Goal: Information Seeking & Learning: Learn about a topic

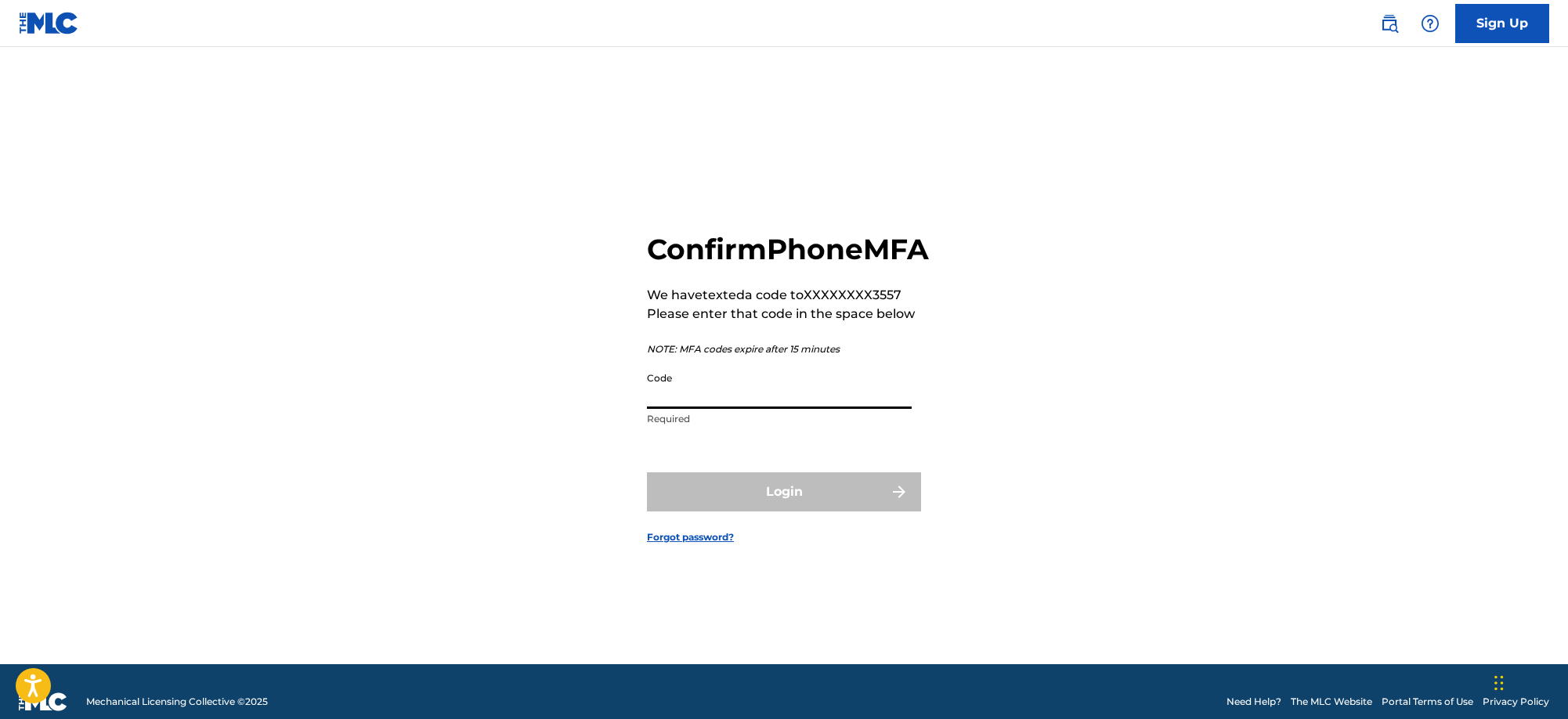
click at [770, 409] on input "Code" at bounding box center [780, 386] width 265 height 44
paste input "580469"
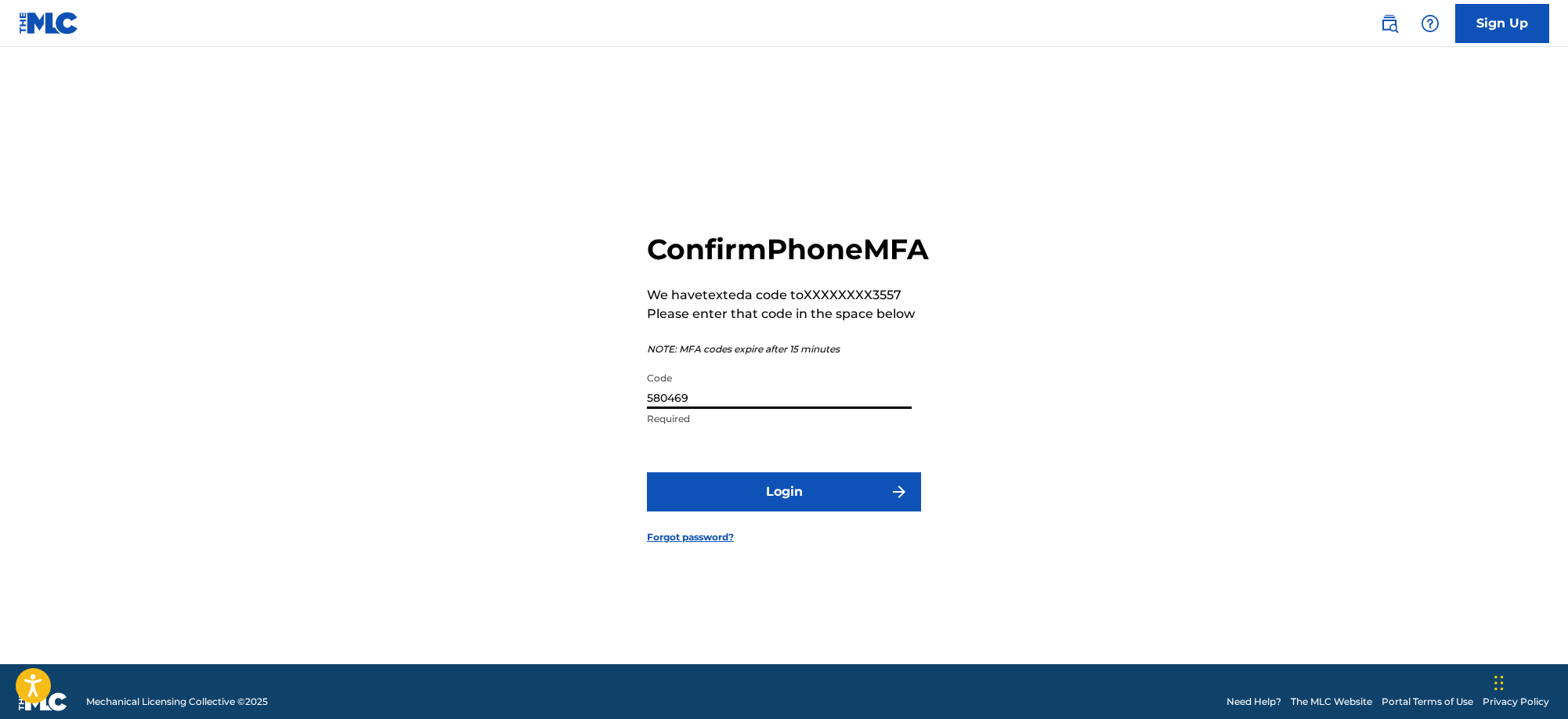
type input "580469"
click at [789, 512] on button "Login" at bounding box center [784, 492] width 274 height 39
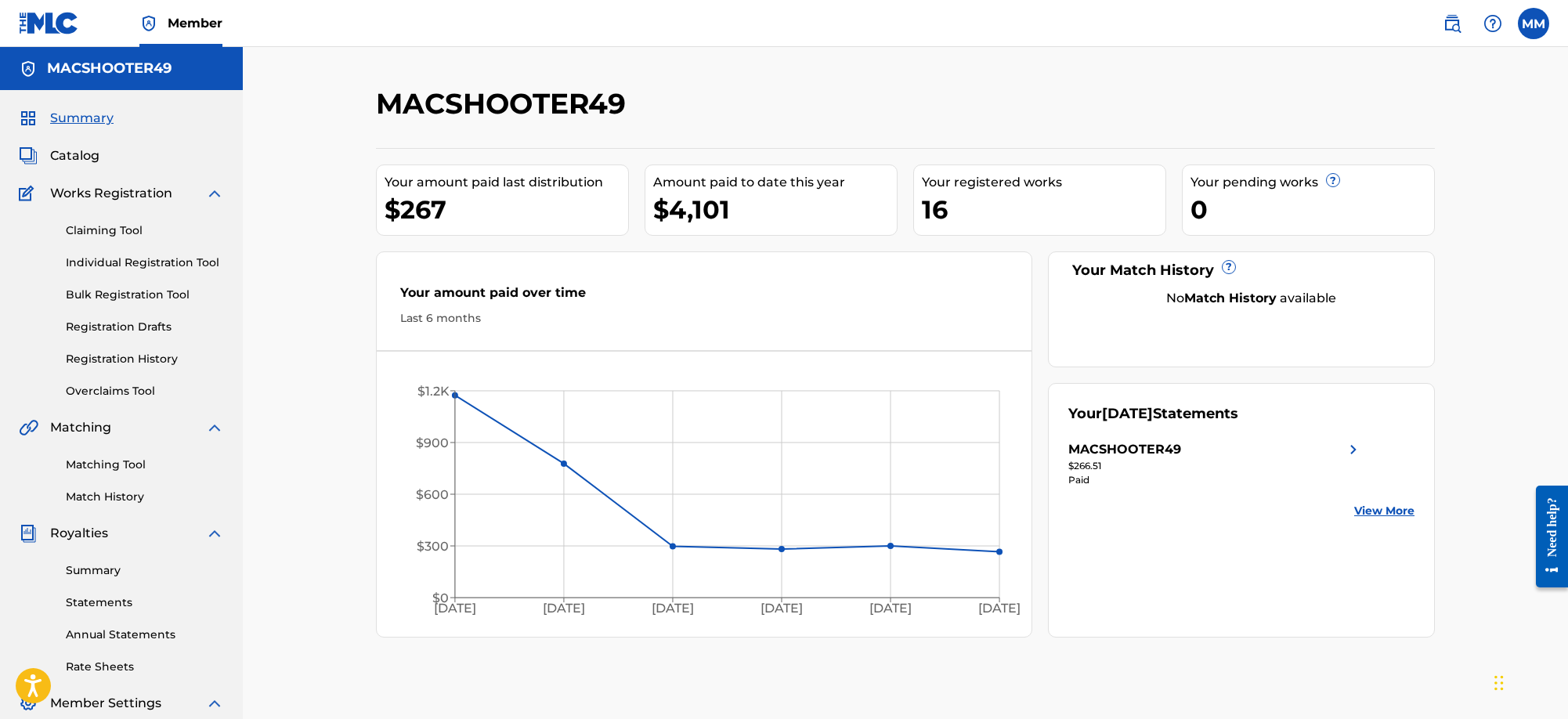
click at [1125, 332] on div "Your Match History ? No Match History available" at bounding box center [1242, 310] width 388 height 116
click at [87, 157] on span "Catalog" at bounding box center [74, 156] width 49 height 19
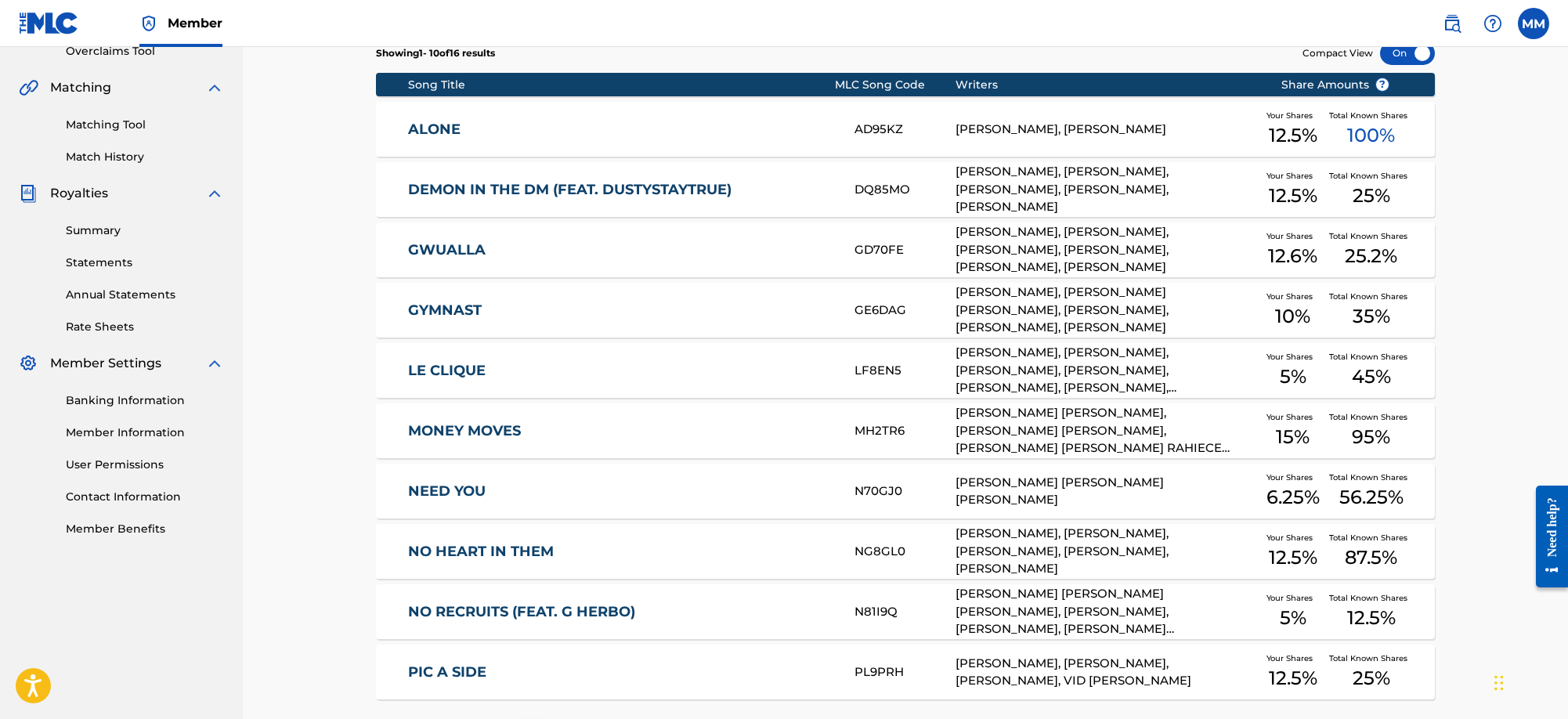
scroll to position [476, 0]
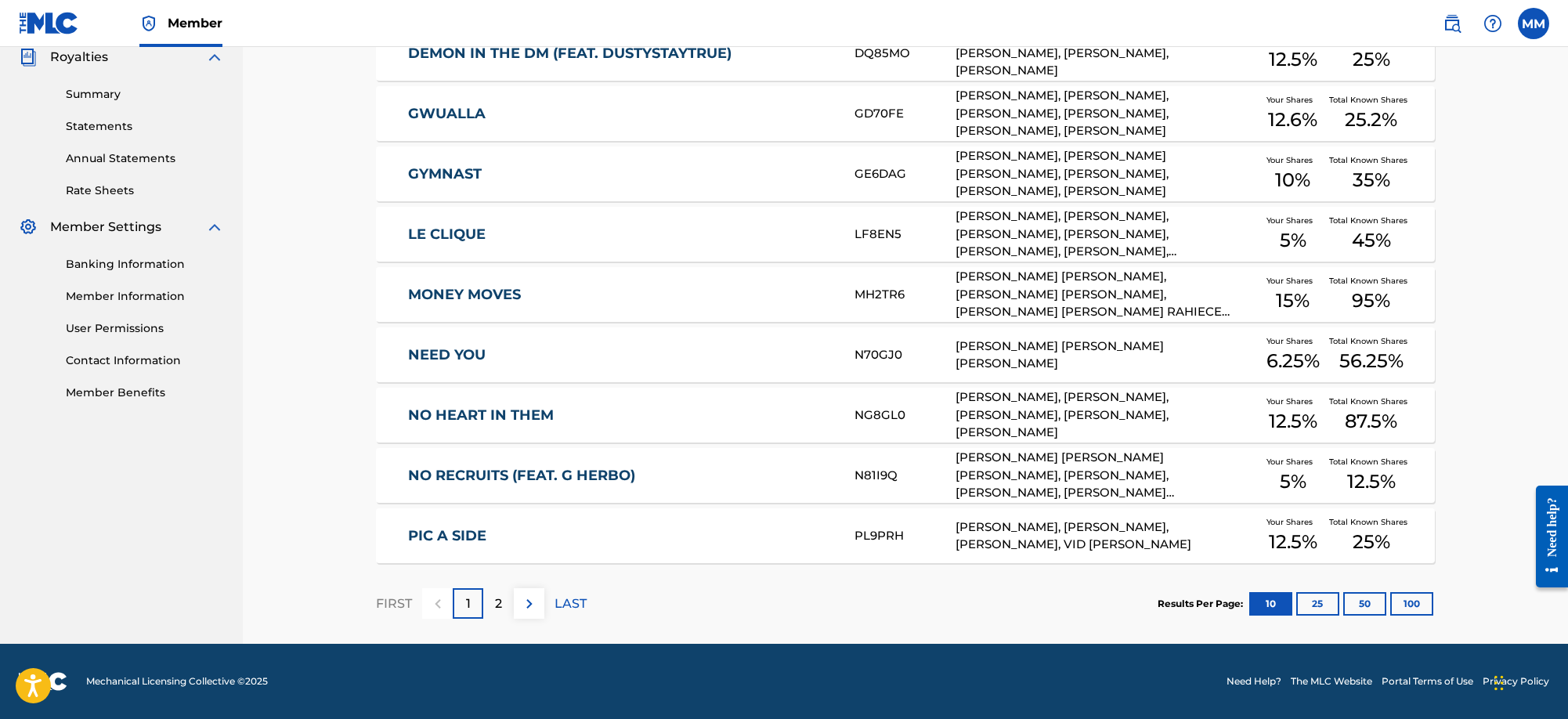
click at [500, 592] on div "2" at bounding box center [498, 603] width 30 height 30
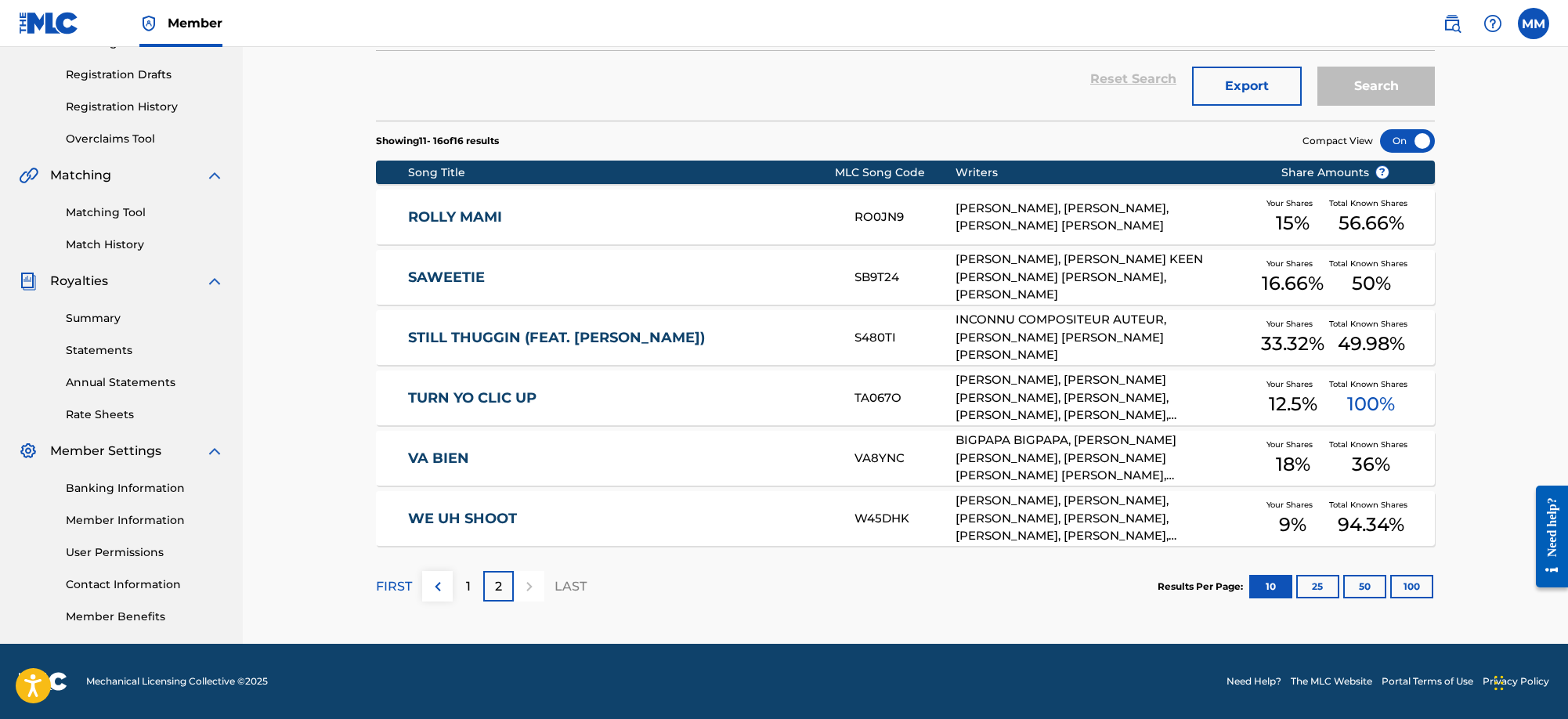
click at [572, 393] on link "TURN YO CLIC UP" at bounding box center [621, 399] width 426 height 18
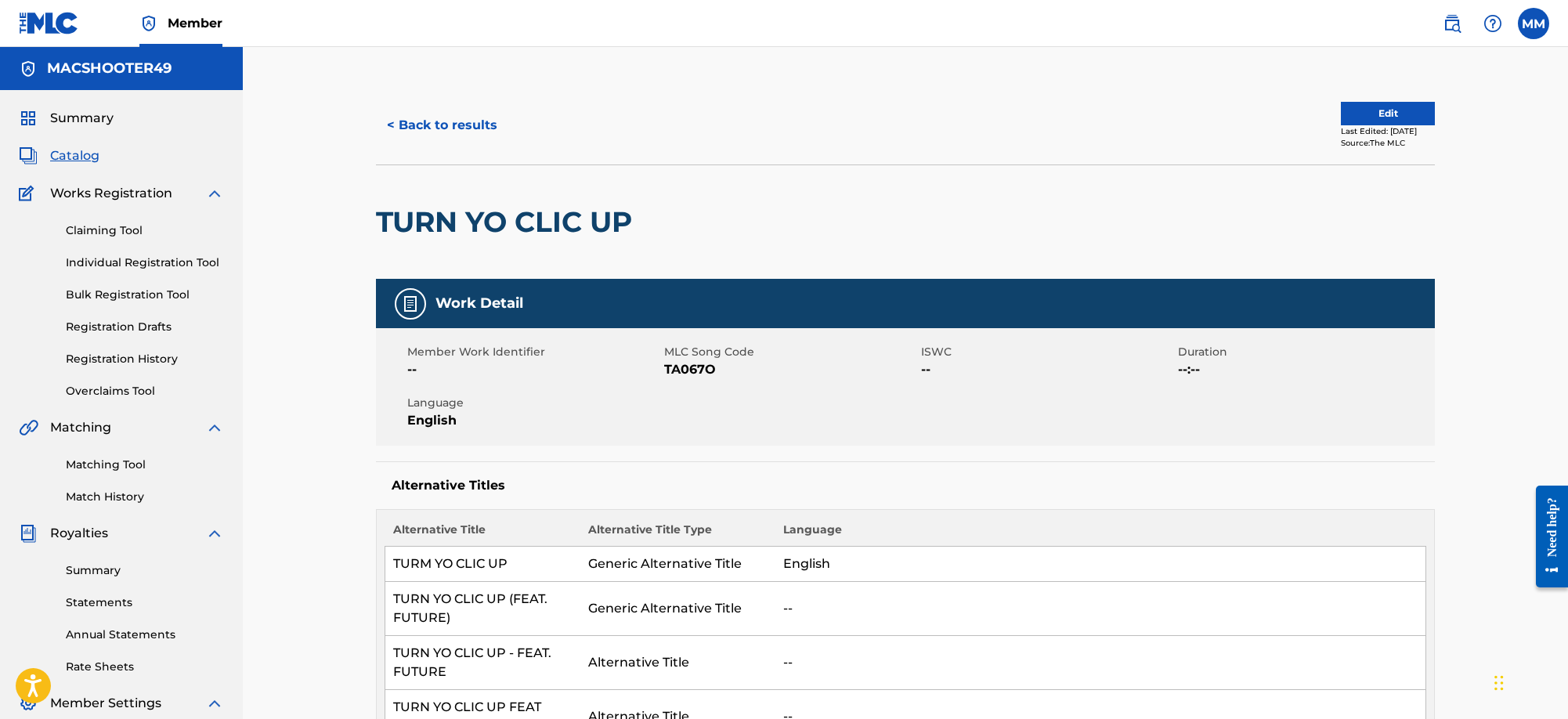
click at [435, 128] on button "< Back to results" at bounding box center [442, 125] width 133 height 39
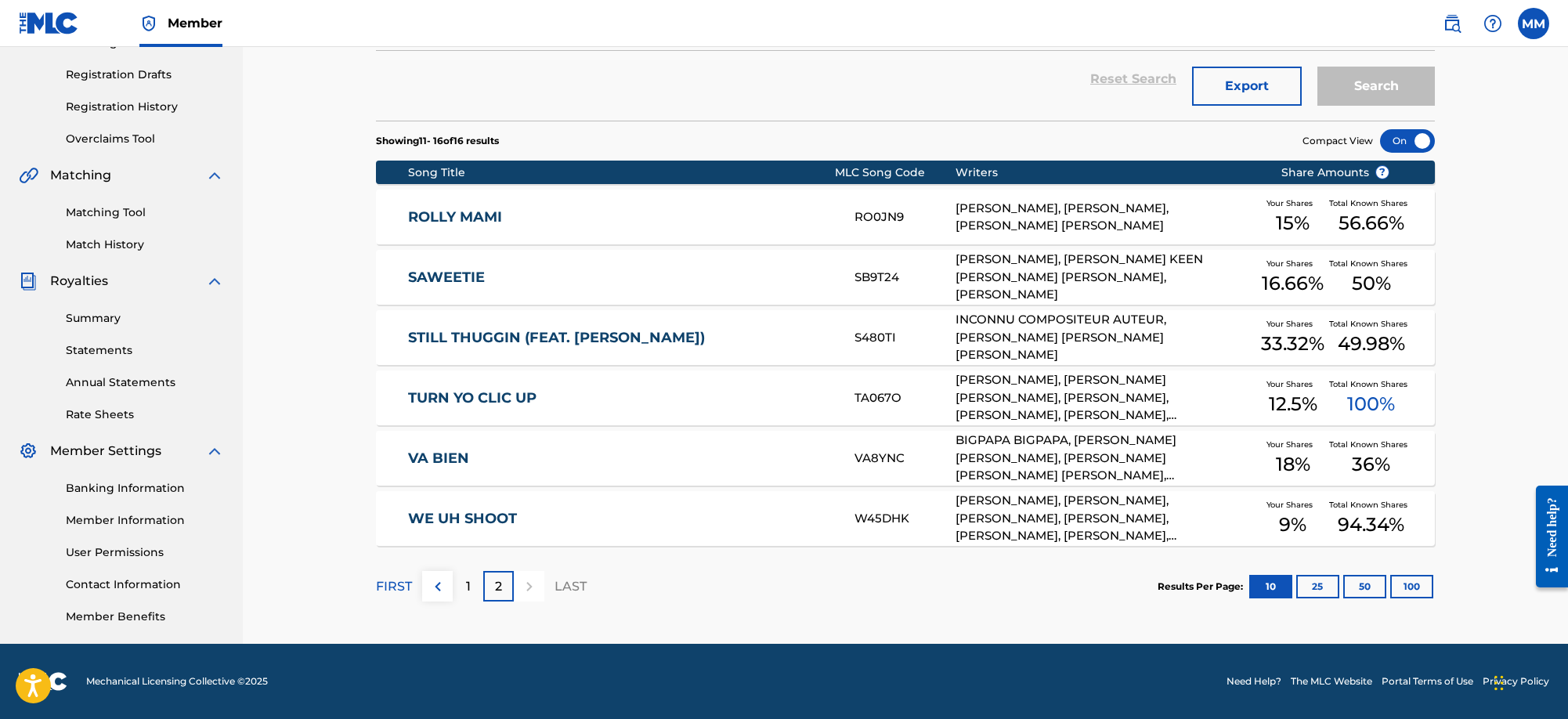
click at [464, 584] on div "1" at bounding box center [468, 586] width 30 height 30
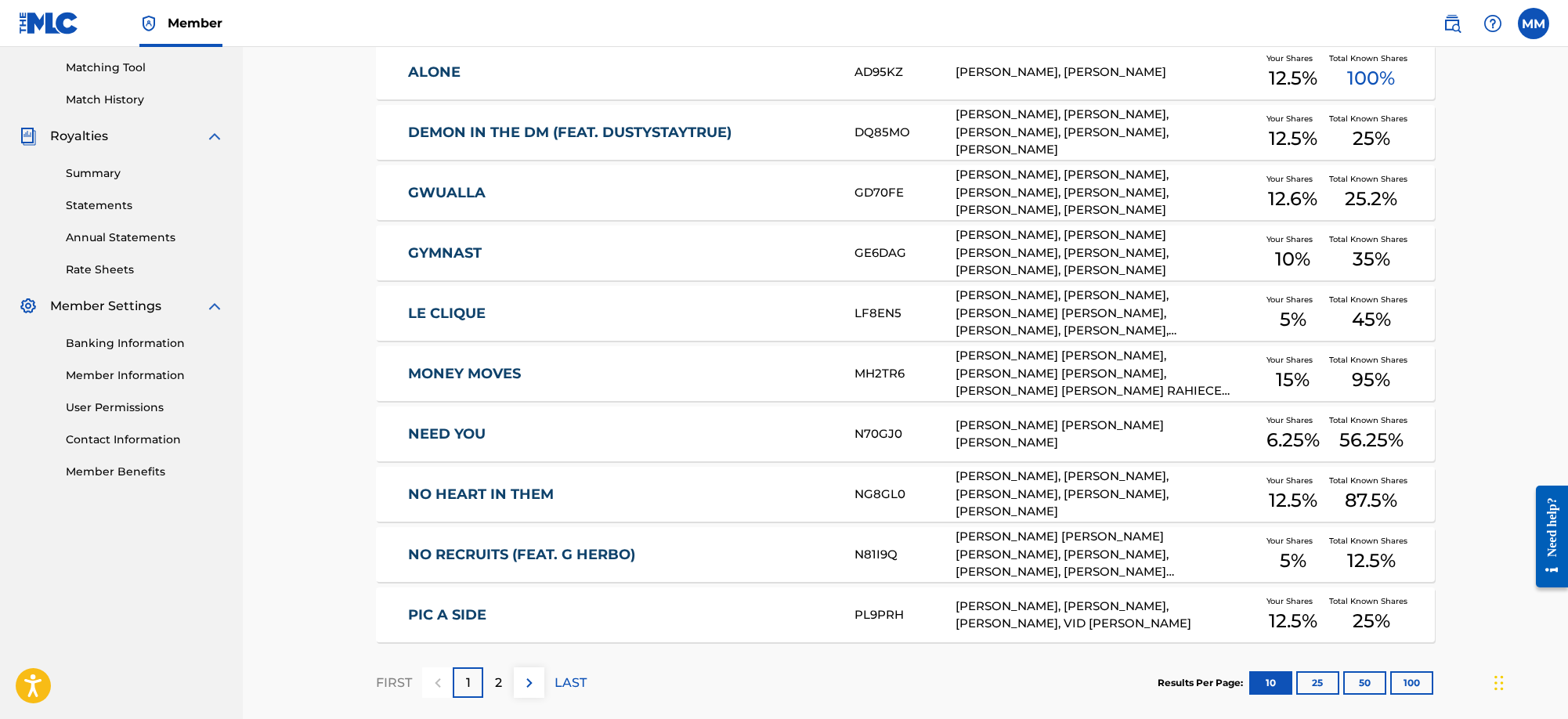
scroll to position [387, 0]
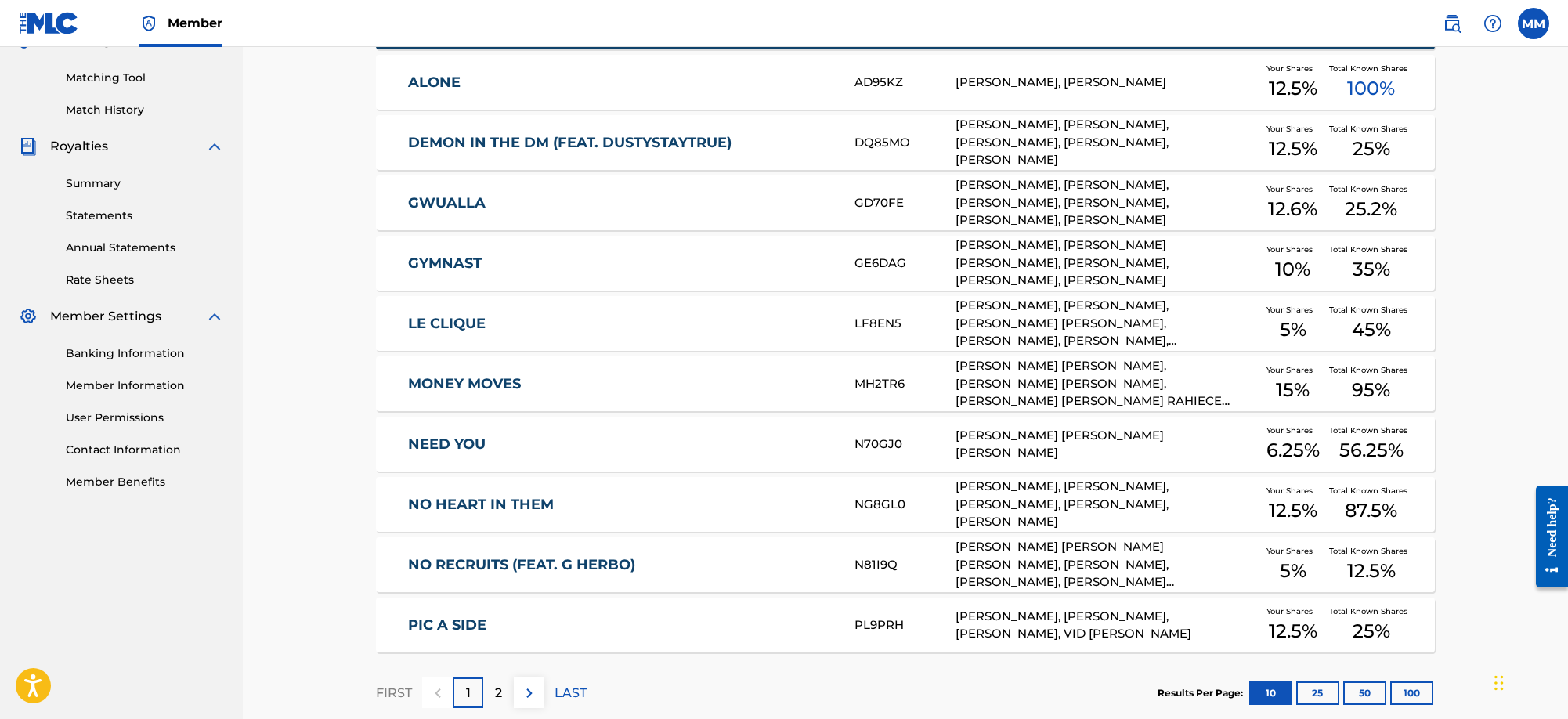
click at [808, 536] on section "Song Title MLC Song Code Writers Share Amounts ? ALONE AD95KZ [PERSON_NAME], [P…" at bounding box center [906, 335] width 1059 height 634
click at [795, 571] on link "NO RECRUITS (FEAT. G HERBO)" at bounding box center [621, 565] width 426 height 18
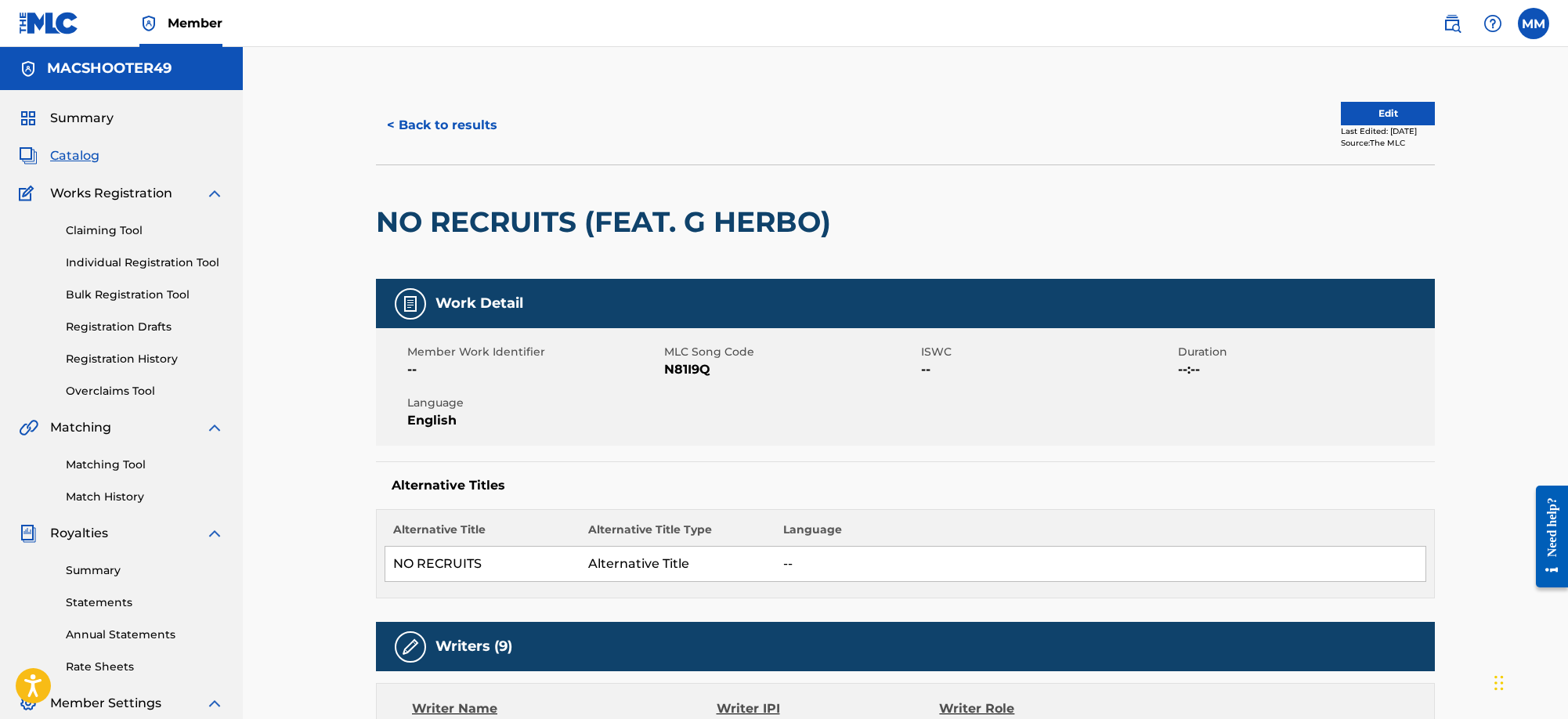
click at [397, 136] on button "< Back to results" at bounding box center [442, 125] width 133 height 39
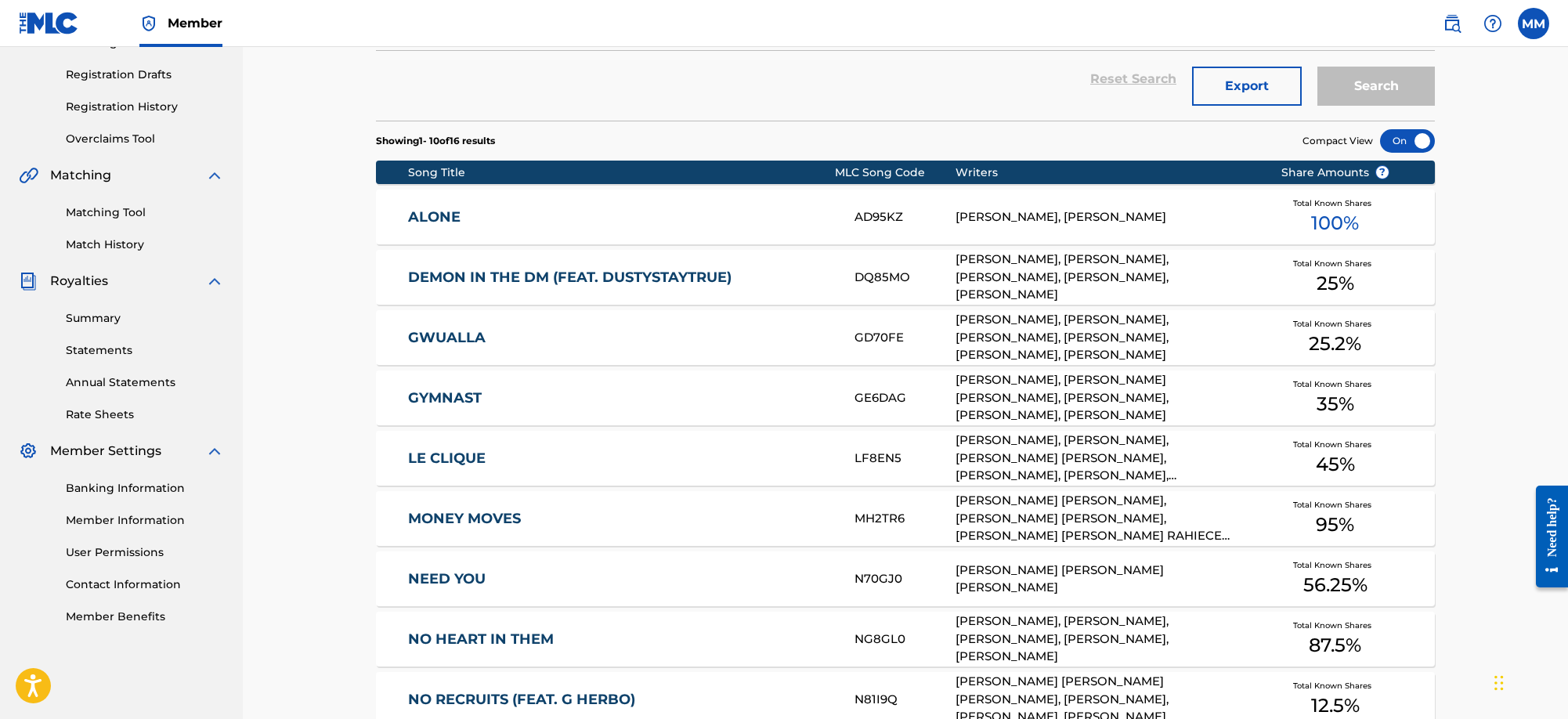
scroll to position [387, 0]
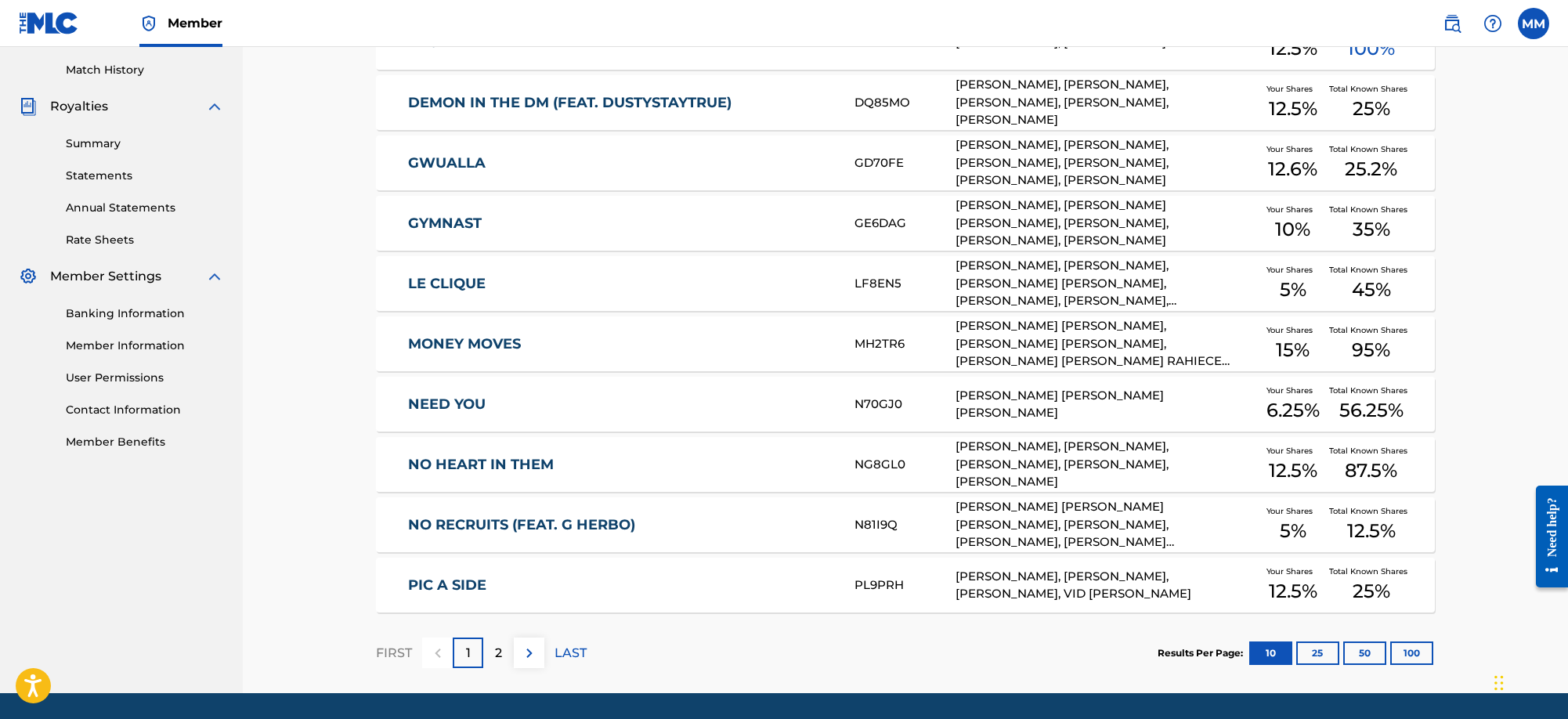
click at [491, 640] on div "2" at bounding box center [498, 653] width 30 height 30
